Goal: Task Accomplishment & Management: Manage account settings

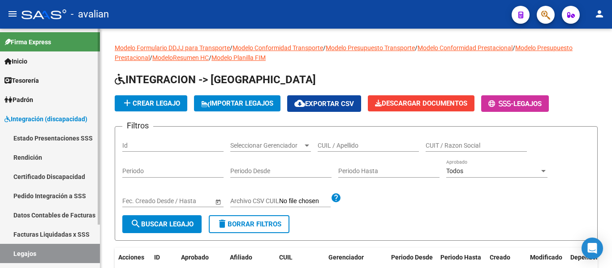
scroll to position [45, 0]
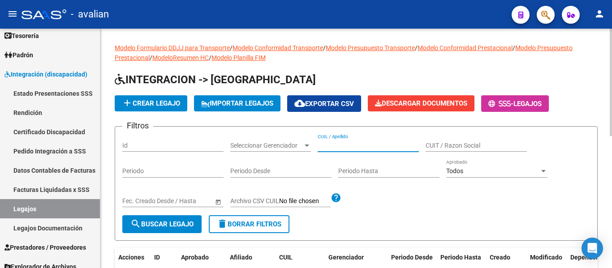
click at [337, 147] on input "CUIL / Apellido" at bounding box center [368, 146] width 101 height 8
paste input "20540149365"
type input "20540149365"
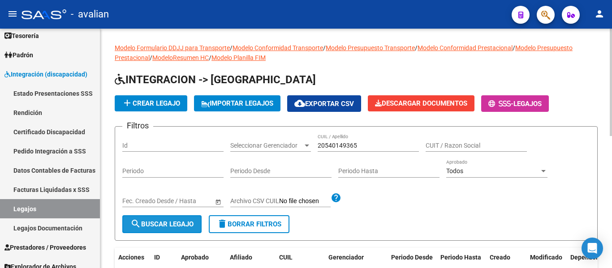
click at [172, 223] on span "search Buscar Legajo" at bounding box center [161, 224] width 63 height 8
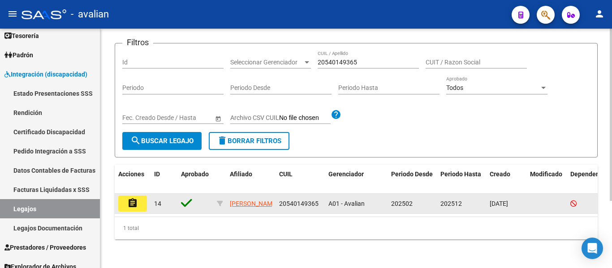
scroll to position [90, 0]
click at [142, 203] on button "assignment" at bounding box center [132, 204] width 29 height 16
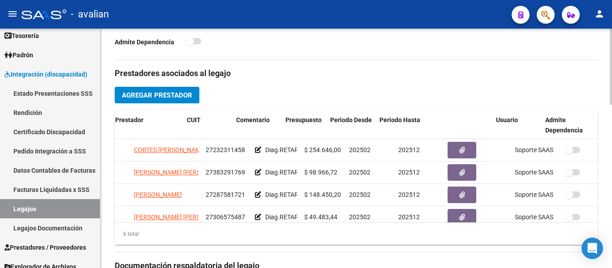
scroll to position [0, 75]
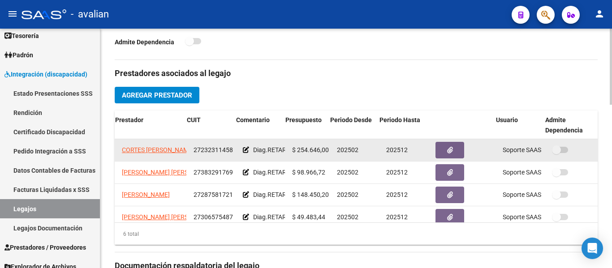
click at [560, 150] on span at bounding box center [560, 150] width 16 height 6
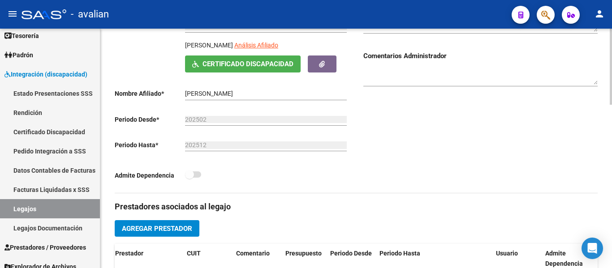
scroll to position [156, 0]
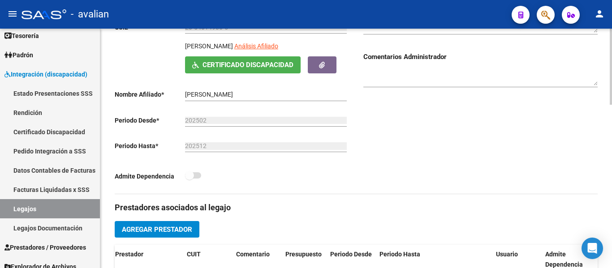
click at [198, 178] on span at bounding box center [193, 176] width 16 height 6
drag, startPoint x: 191, startPoint y: 175, endPoint x: 202, endPoint y: 179, distance: 11.5
click at [202, 179] on div "Admite Dependencia" at bounding box center [232, 178] width 234 height 17
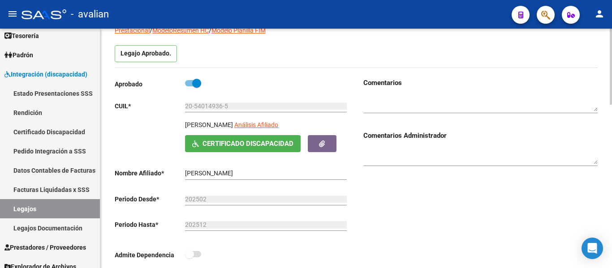
scroll to position [67, 0]
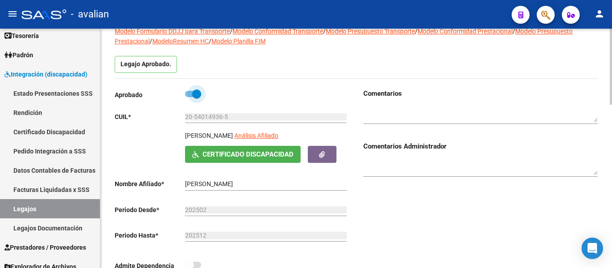
click at [187, 95] on span at bounding box center [193, 94] width 16 height 6
click at [189, 97] on input "checkbox" at bounding box center [189, 97] width 0 height 0
checkbox input "false"
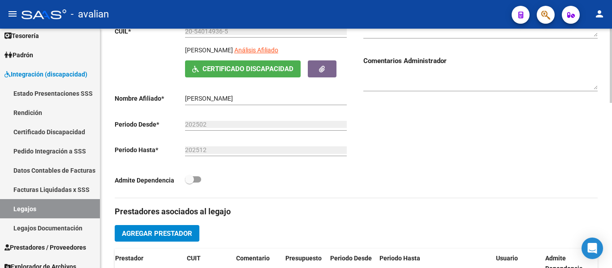
scroll to position [173, 0]
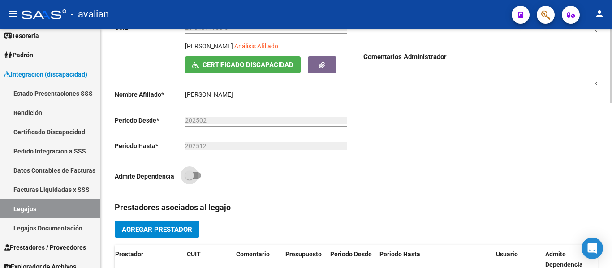
click at [199, 174] on span at bounding box center [193, 176] width 16 height 6
click at [190, 179] on input "checkbox" at bounding box center [189, 179] width 0 height 0
checkbox input "true"
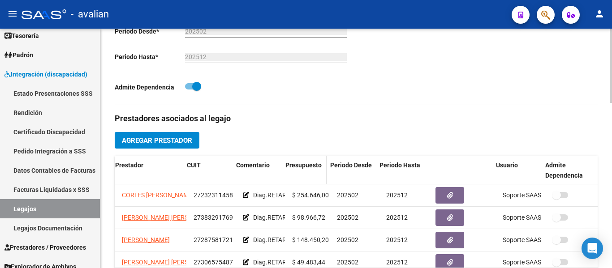
scroll to position [262, 0]
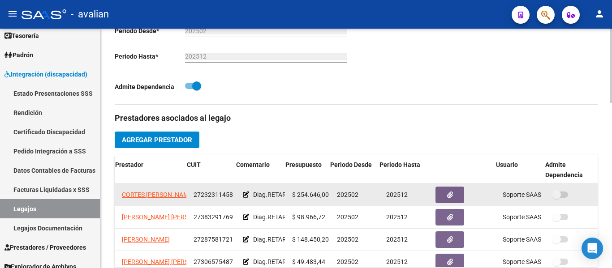
click at [559, 194] on span at bounding box center [560, 195] width 16 height 6
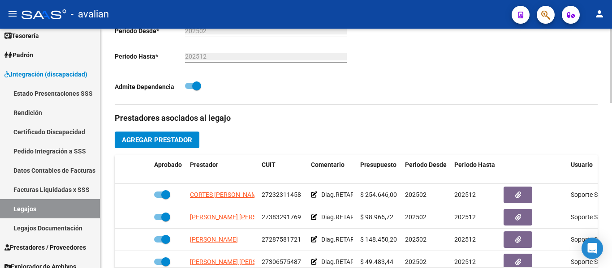
scroll to position [0, 75]
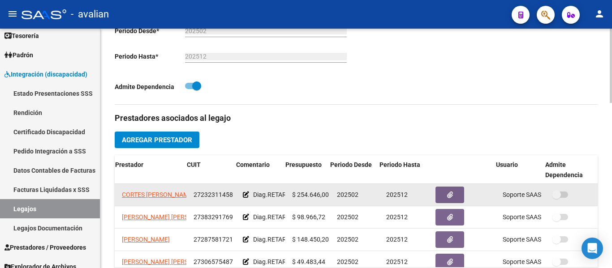
click at [558, 192] on label at bounding box center [560, 195] width 16 height 11
click at [561, 194] on span at bounding box center [560, 195] width 16 height 6
drag, startPoint x: 553, startPoint y: 194, endPoint x: 559, endPoint y: 198, distance: 7.2
click at [559, 198] on span at bounding box center [560, 195] width 16 height 6
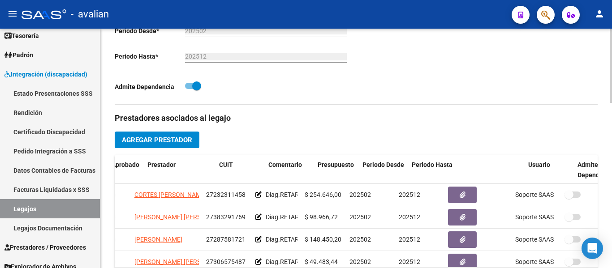
scroll to position [0, 0]
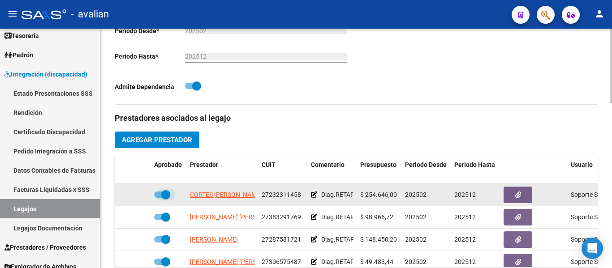
click at [158, 193] on span at bounding box center [162, 195] width 16 height 6
click at [158, 198] on input "checkbox" at bounding box center [158, 198] width 0 height 0
checkbox input "false"
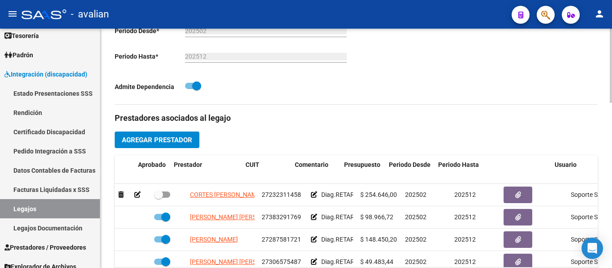
scroll to position [0, 75]
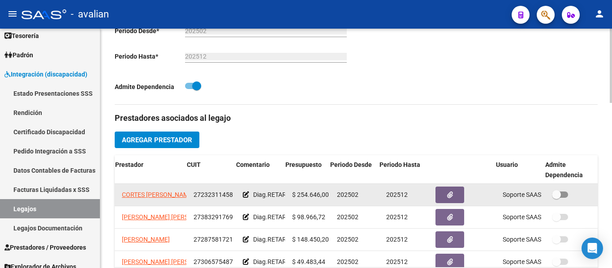
click at [560, 197] on span at bounding box center [560, 195] width 16 height 6
click at [557, 198] on input "checkbox" at bounding box center [556, 198] width 0 height 0
checkbox input "true"
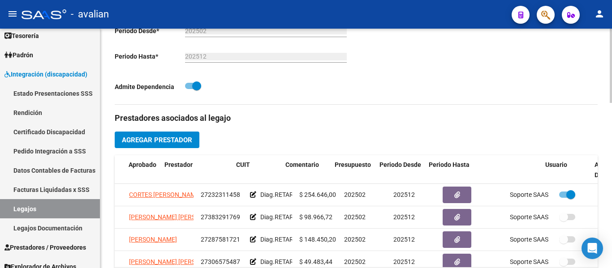
scroll to position [0, 0]
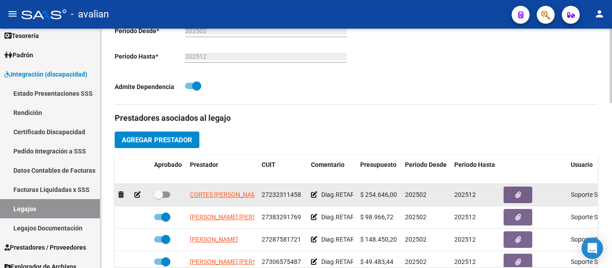
click at [167, 198] on span at bounding box center [162, 195] width 16 height 6
click at [159, 198] on input "checkbox" at bounding box center [158, 198] width 0 height 0
checkbox input "true"
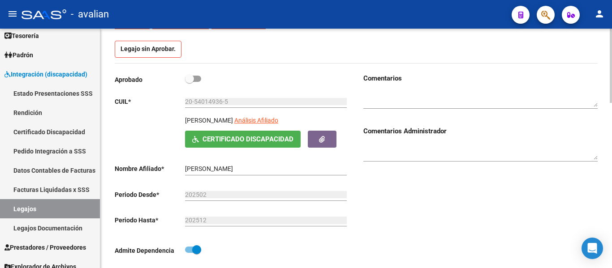
scroll to position [83, 0]
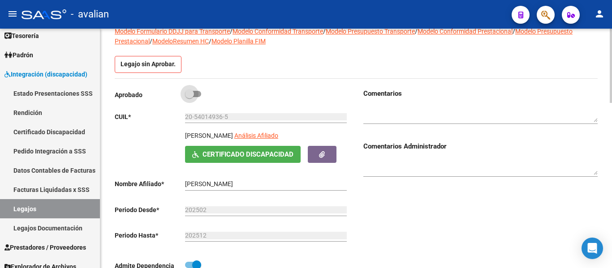
click at [200, 92] on span at bounding box center [193, 94] width 16 height 6
click at [190, 97] on input "checkbox" at bounding box center [189, 97] width 0 height 0
checkbox input "true"
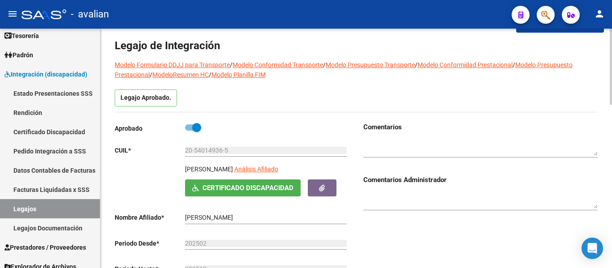
scroll to position [0, 0]
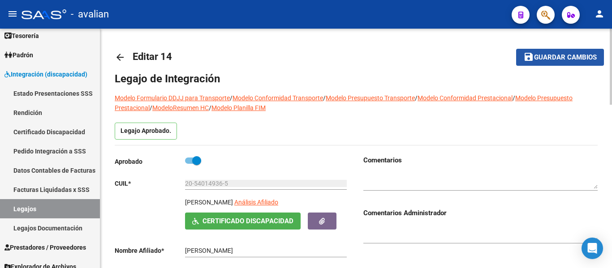
click at [568, 61] on span "Guardar cambios" at bounding box center [565, 58] width 63 height 8
